Goal: Transaction & Acquisition: Purchase product/service

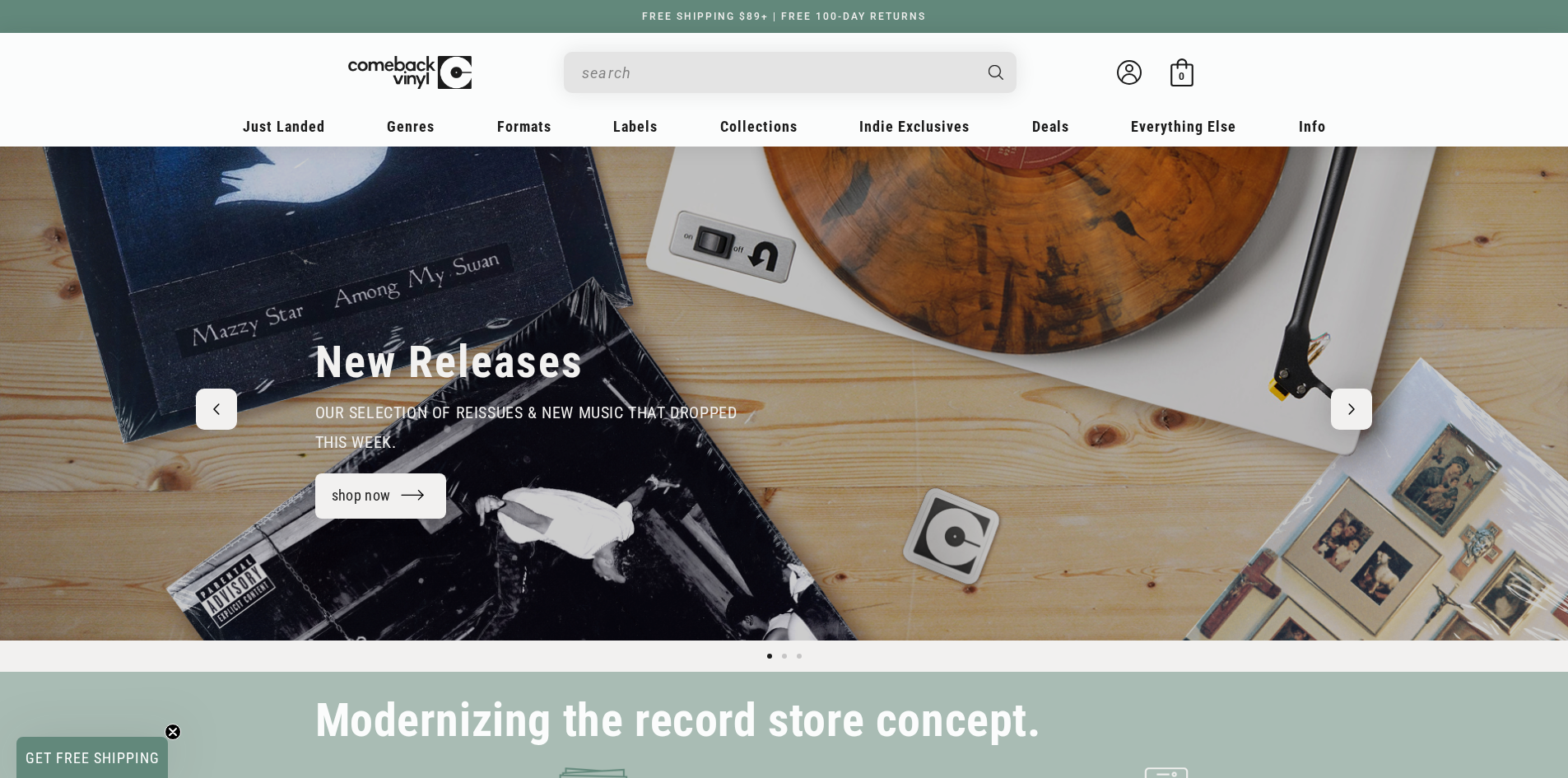
click at [607, 69] on input "When autocomplete results are available use up and down arrows to review and en…" at bounding box center [777, 72] width 390 height 34
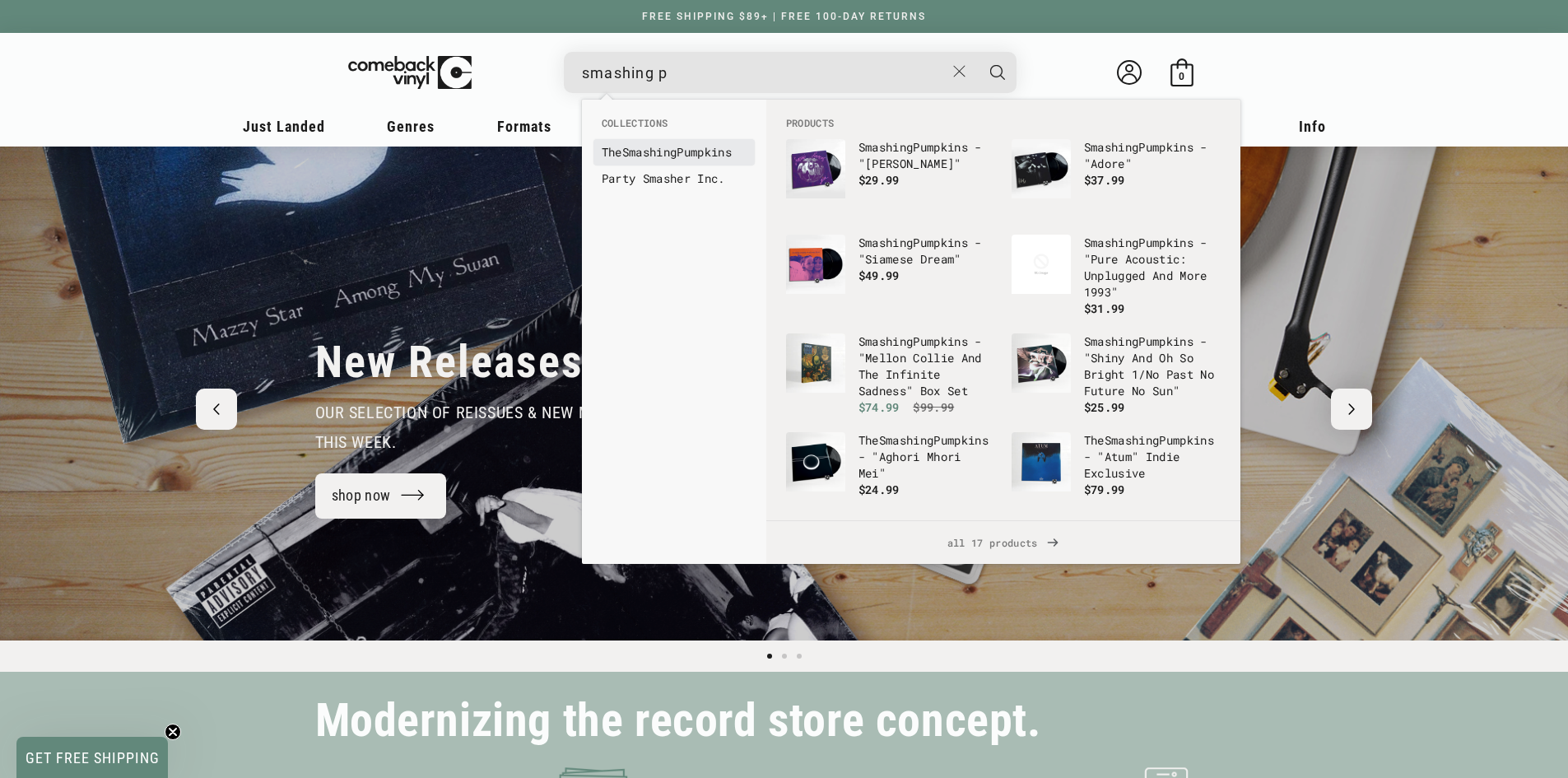
type input "smashing p"
click at [641, 160] on link "The Smashing Pumpkins" at bounding box center [674, 152] width 145 height 16
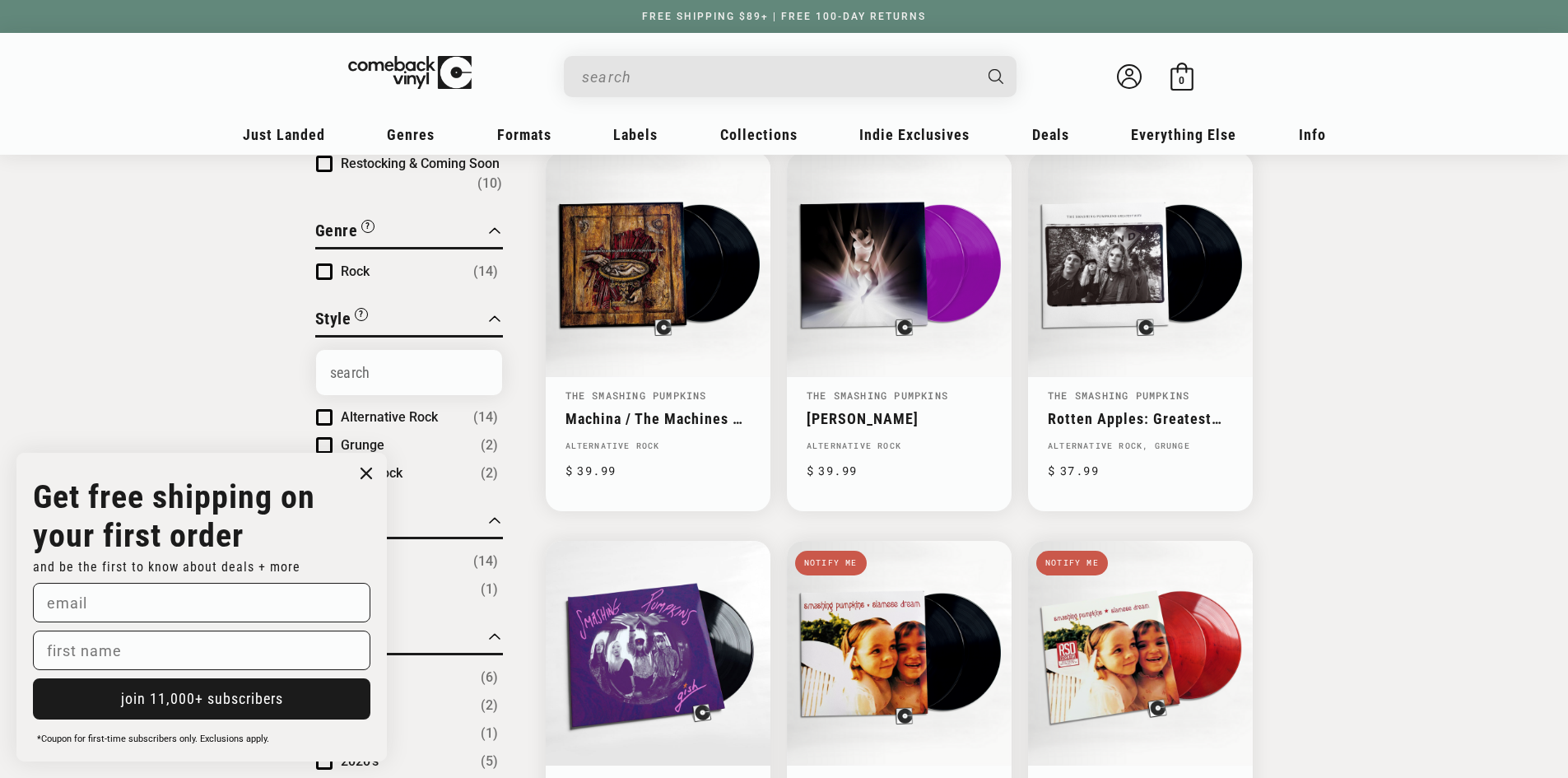
scroll to position [109, 0]
